Goal: Task Accomplishment & Management: Use online tool/utility

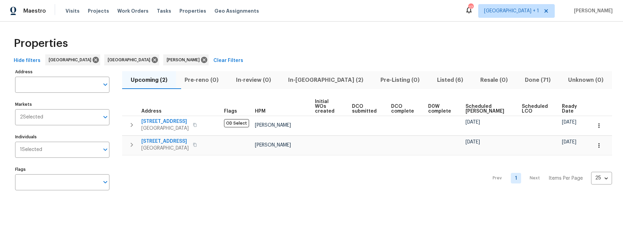
click at [253, 38] on div "Properties" at bounding box center [311, 44] width 601 height 22
click at [68, 11] on span "Visits" at bounding box center [72, 11] width 14 height 7
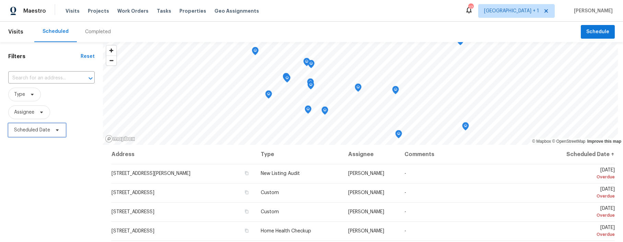
click at [32, 132] on span "Scheduled Date" at bounding box center [32, 130] width 36 height 7
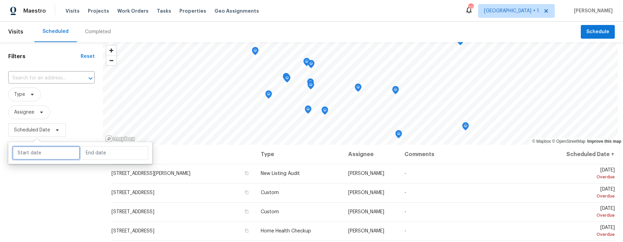
select select "9"
select select "2025"
select select "10"
select select "2025"
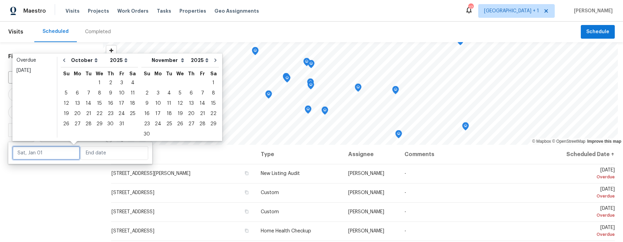
click at [53, 152] on input "text" at bounding box center [46, 153] width 68 height 14
type input "Sun, Oct 05"
click at [112, 94] on div "9" at bounding box center [110, 93] width 11 height 10
type input "Thu, Oct 09"
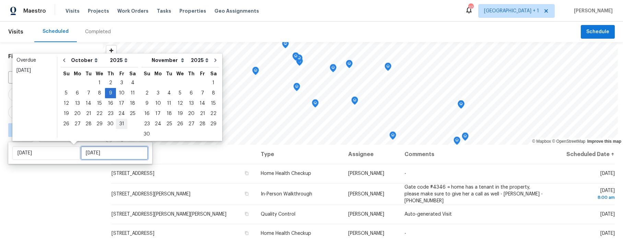
type input "Fri, Oct 31"
click at [111, 94] on div "9" at bounding box center [110, 93] width 11 height 10
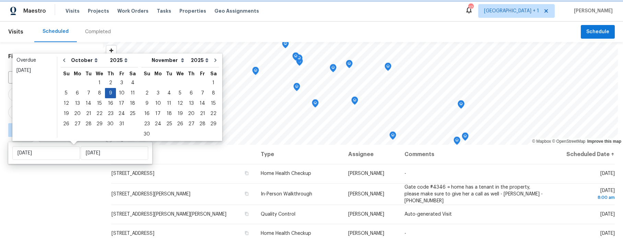
type input "Thu, Oct 09"
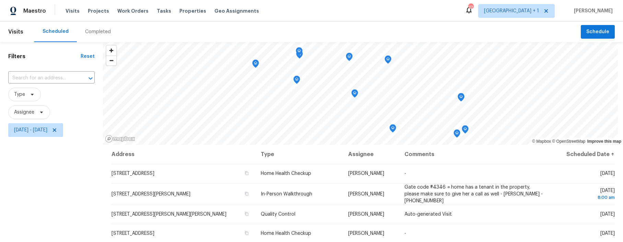
click at [64, 175] on div "Filters Reset ​ Type Assignee Thu, Oct 09 - Thu, Oct 09" at bounding box center [51, 190] width 103 height 297
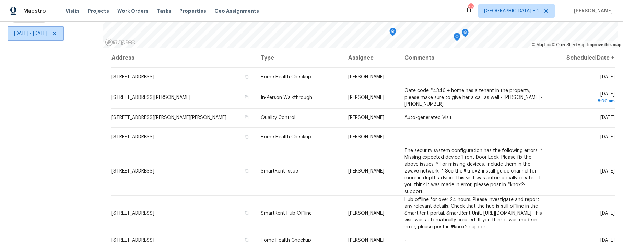
click at [47, 31] on span "Thu, Oct 09 - Thu, Oct 09" at bounding box center [30, 33] width 33 height 7
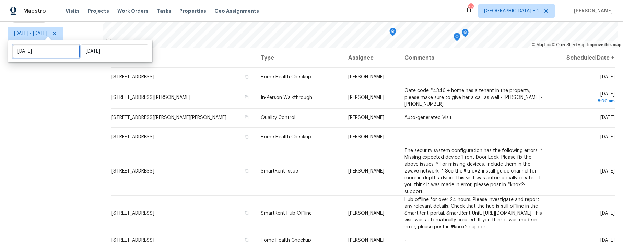
select select "9"
select select "2025"
select select "10"
select select "2025"
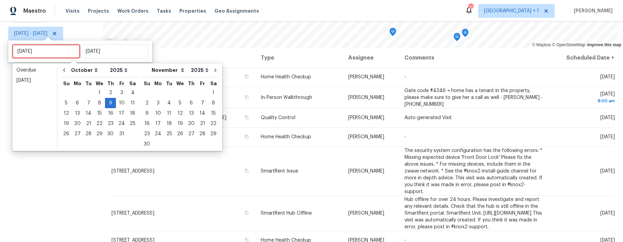
click at [48, 46] on input "Thu, Oct 09" at bounding box center [46, 52] width 68 height 14
type input "Tue, Oct 14"
type input "Wed, Oct 08"
type input "Thu, Oct 09"
click at [99, 106] on div "8" at bounding box center [99, 103] width 11 height 10
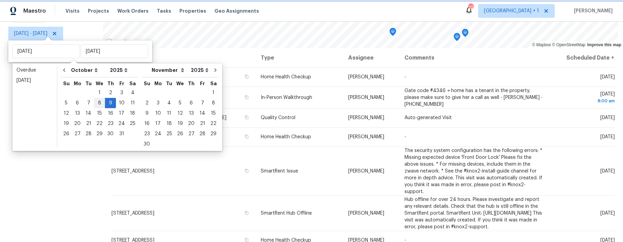
type input "Wed, Oct 08"
